Goal: Task Accomplishment & Management: Manage account settings

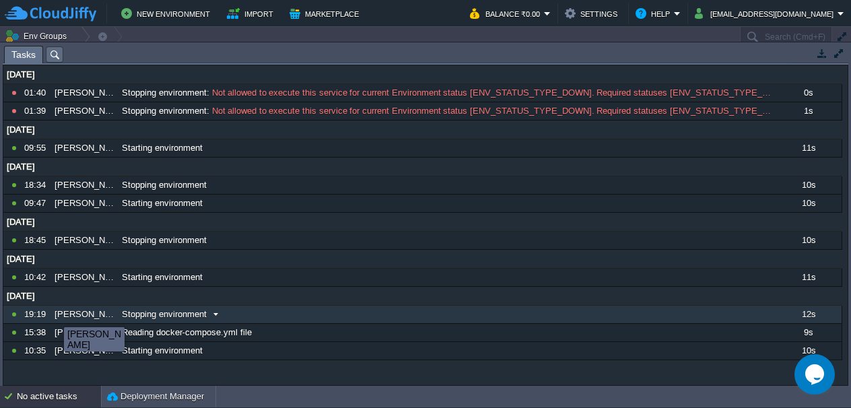
click at [56, 314] on div "[PERSON_NAME]" at bounding box center [84, 313] width 66 height 17
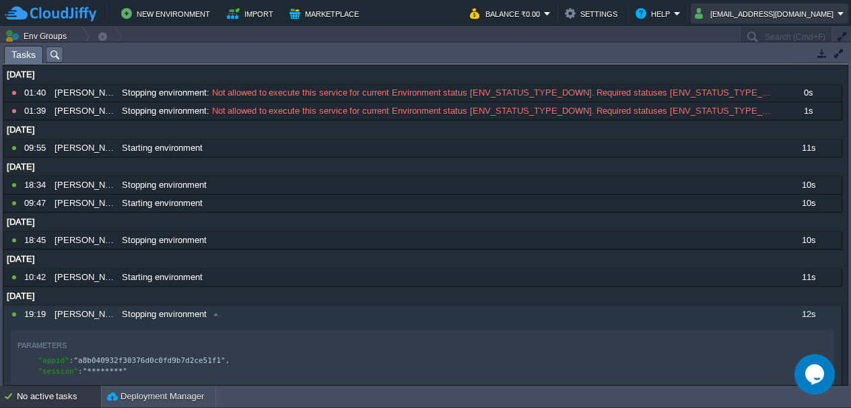
click at [827, 11] on button "[EMAIL_ADDRESS][DOMAIN_NAME]" at bounding box center [765, 13] width 143 height 16
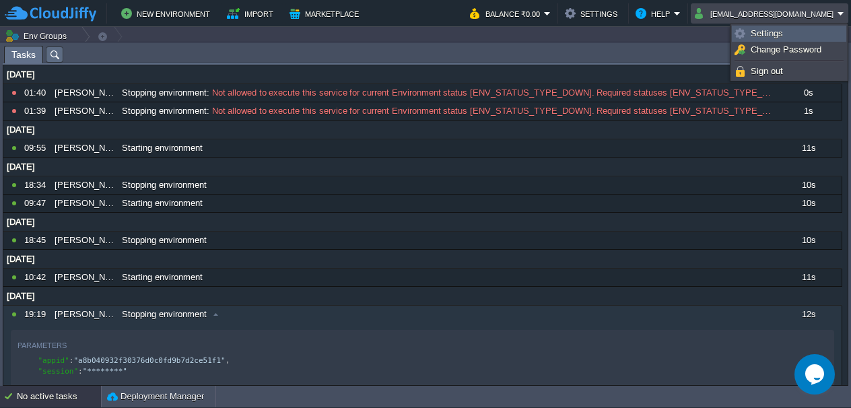
click at [807, 30] on link "Settings" at bounding box center [788, 33] width 113 height 15
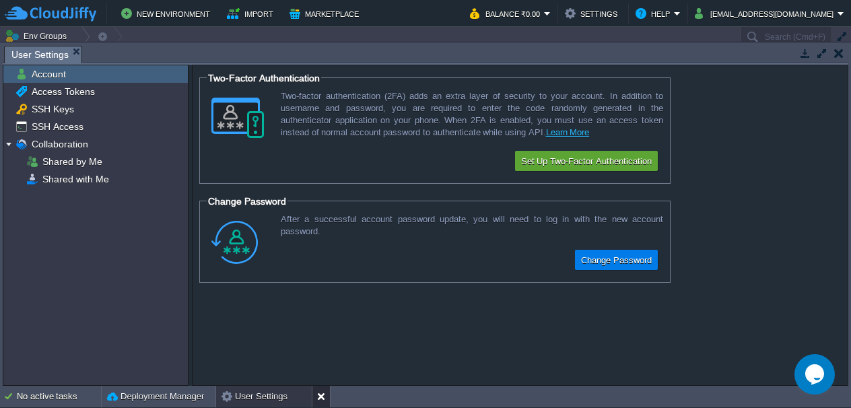
click at [322, 388] on div at bounding box center [321, 397] width 18 height 22
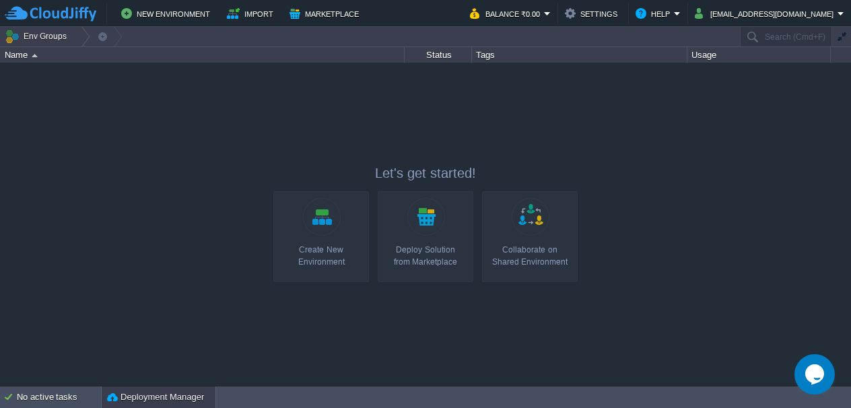
click at [190, 390] on button "Deployment Manager" at bounding box center [155, 396] width 97 height 13
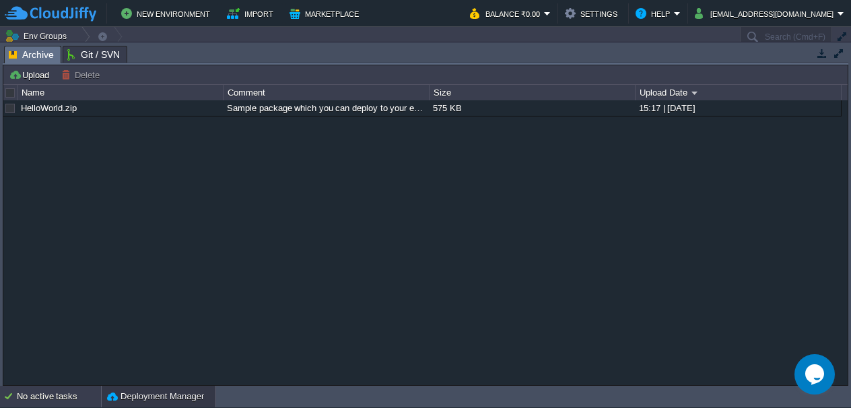
click at [77, 392] on div "No active tasks" at bounding box center [59, 397] width 84 height 22
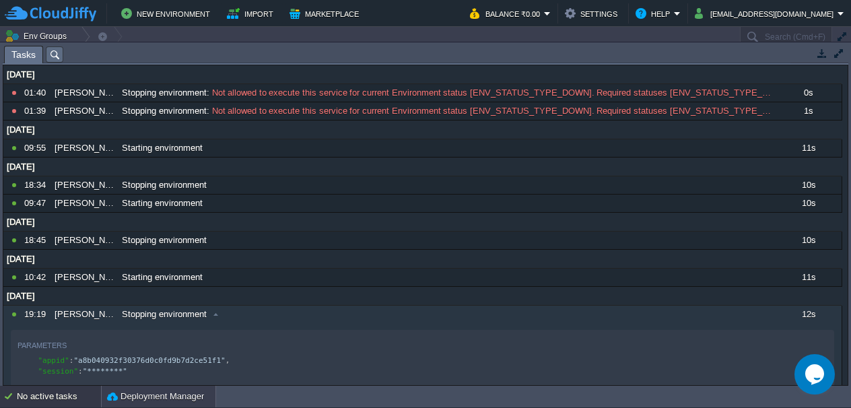
click at [112, 394] on button "Deployment Manager" at bounding box center [155, 396] width 97 height 13
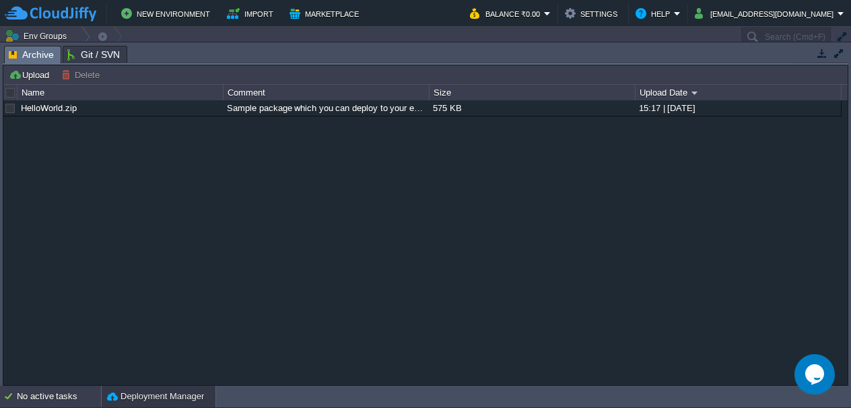
click at [93, 394] on div "No active tasks" at bounding box center [59, 397] width 84 height 22
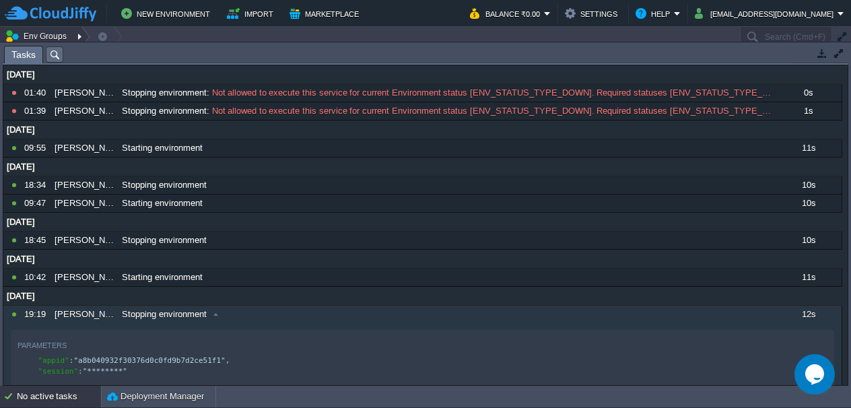
click at [77, 37] on div at bounding box center [81, 37] width 18 height 20
click at [78, 37] on div at bounding box center [81, 37] width 18 height 20
click at [96, 36] on button "button" at bounding box center [102, 36] width 12 height 19
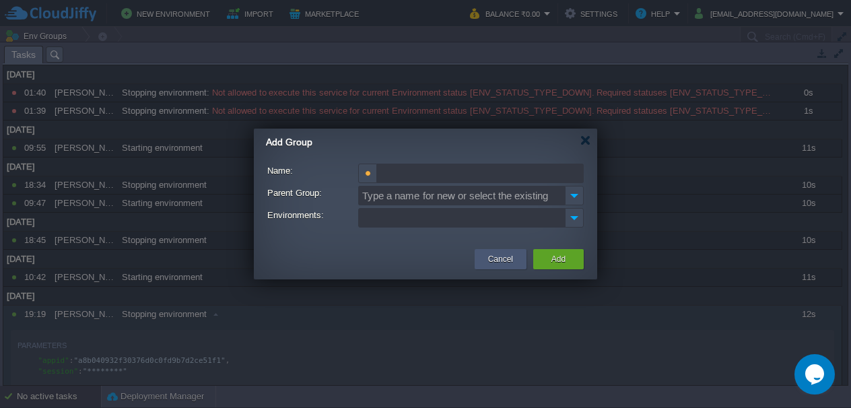
click at [504, 262] on button "Cancel" at bounding box center [500, 258] width 25 height 13
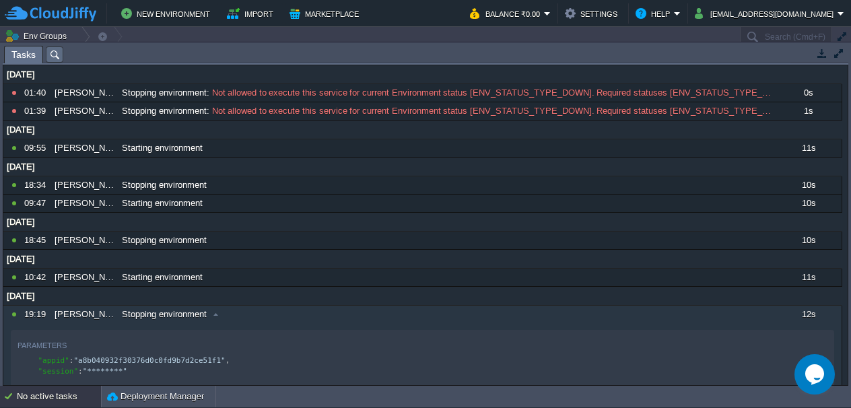
click at [837, 57] on button "button" at bounding box center [838, 53] width 12 height 12
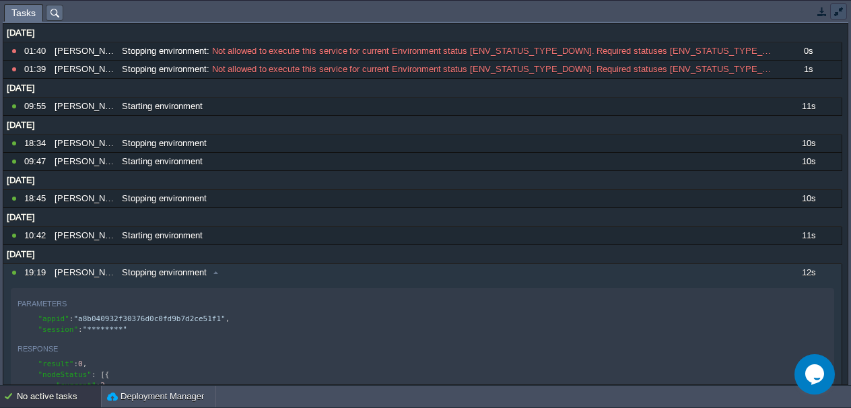
click at [841, 17] on button "button" at bounding box center [838, 11] width 12 height 12
